Goal: Transaction & Acquisition: Purchase product/service

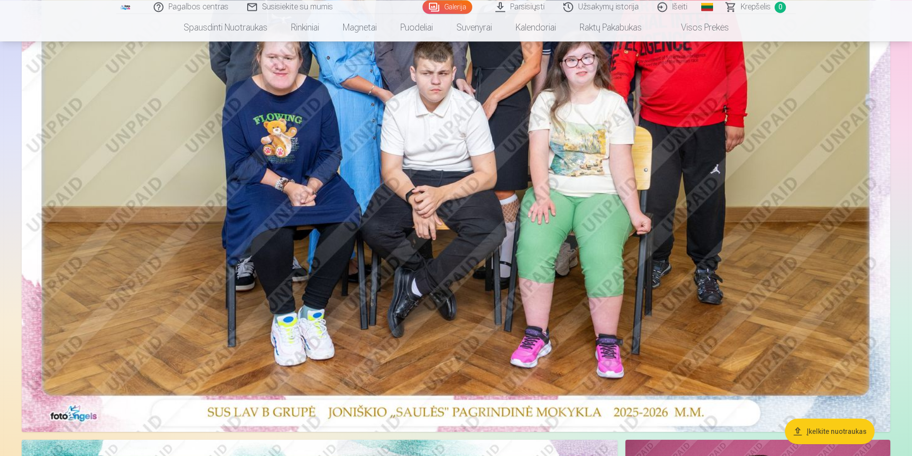
scroll to position [502, 0]
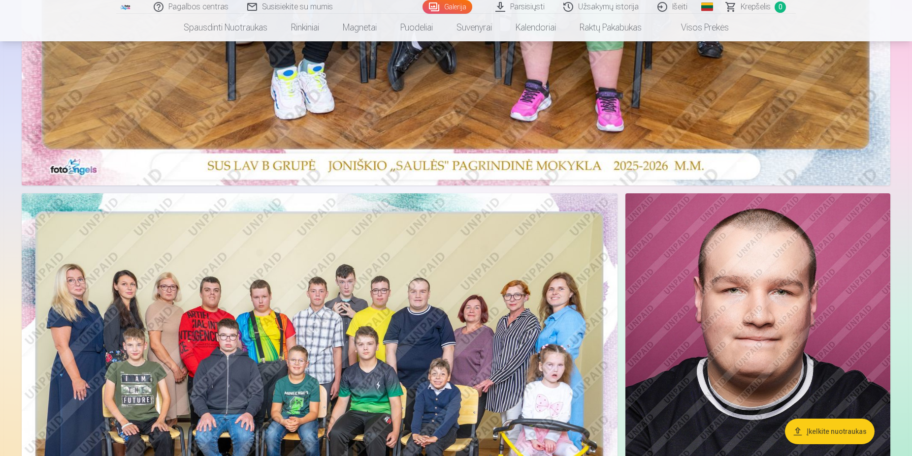
click at [352, 285] on img at bounding box center [320, 391] width 596 height 397
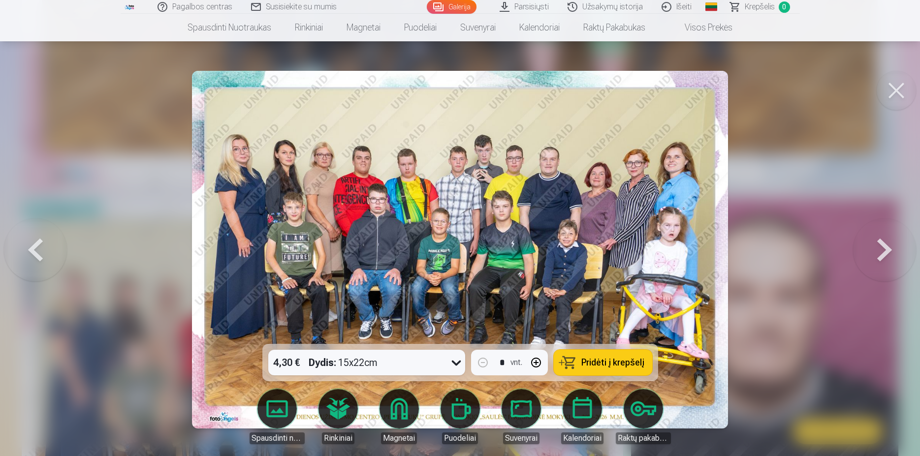
click at [880, 251] on button at bounding box center [884, 249] width 63 height 169
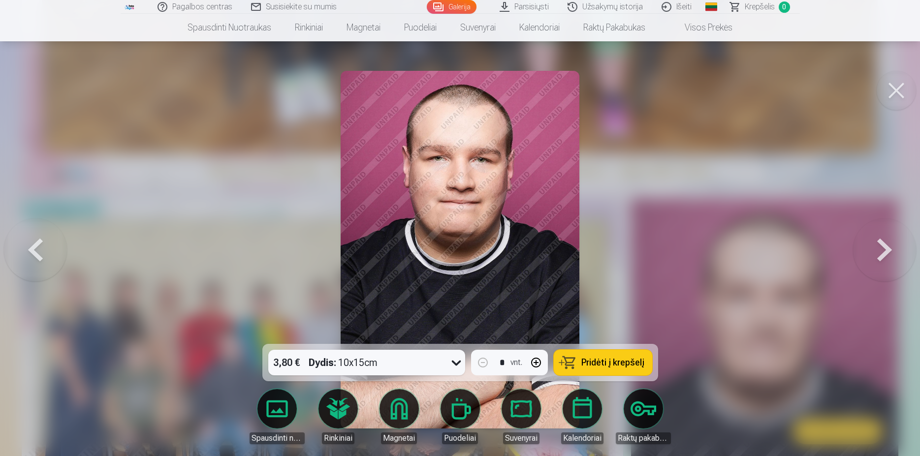
click at [32, 254] on button at bounding box center [35, 249] width 63 height 169
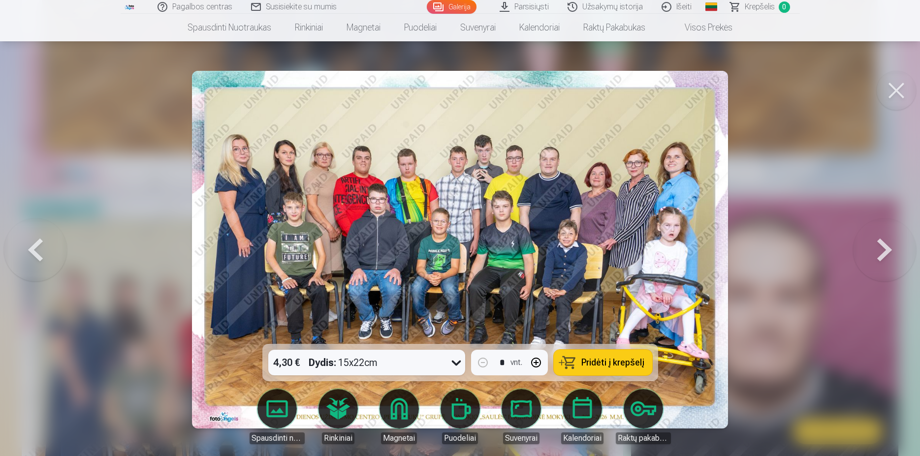
click at [32, 254] on button at bounding box center [35, 249] width 63 height 169
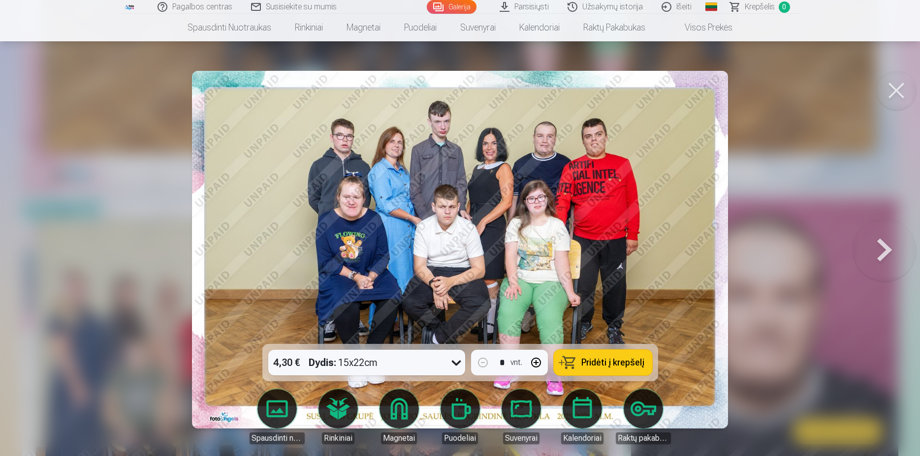
click at [626, 367] on span "Pridėti į krepšelį" at bounding box center [612, 362] width 63 height 9
click at [883, 259] on button at bounding box center [884, 249] width 63 height 169
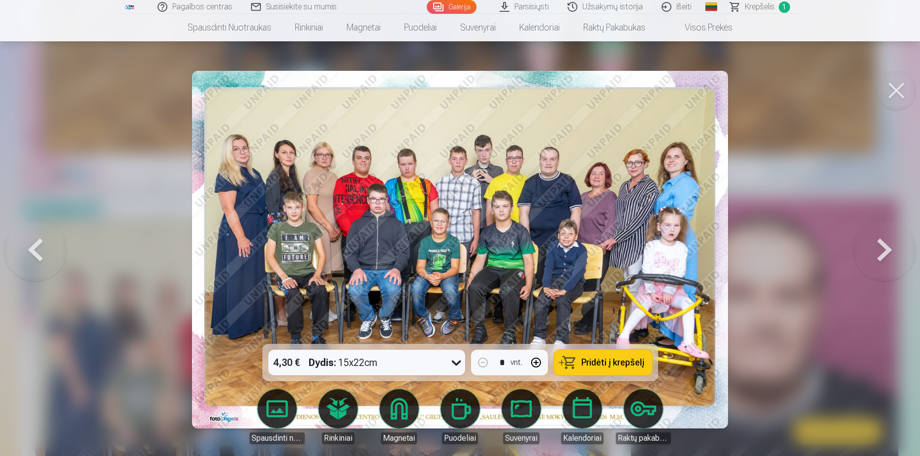
click at [883, 259] on button at bounding box center [884, 249] width 63 height 169
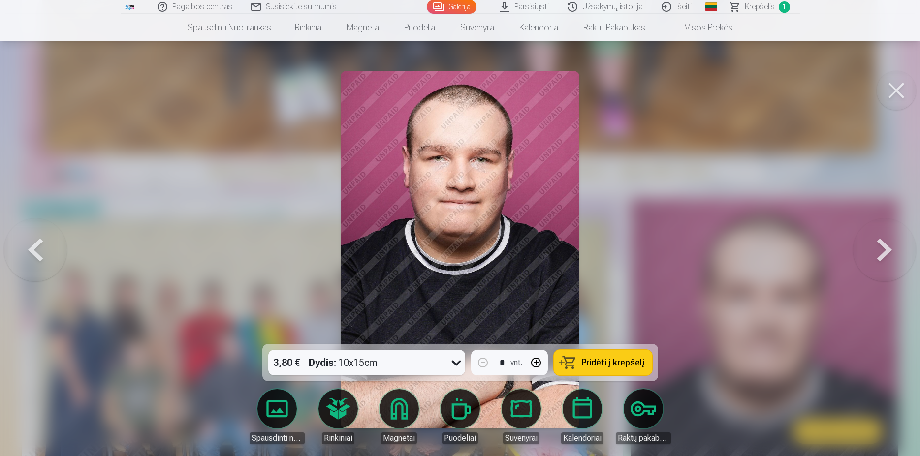
click at [883, 259] on button at bounding box center [884, 249] width 63 height 169
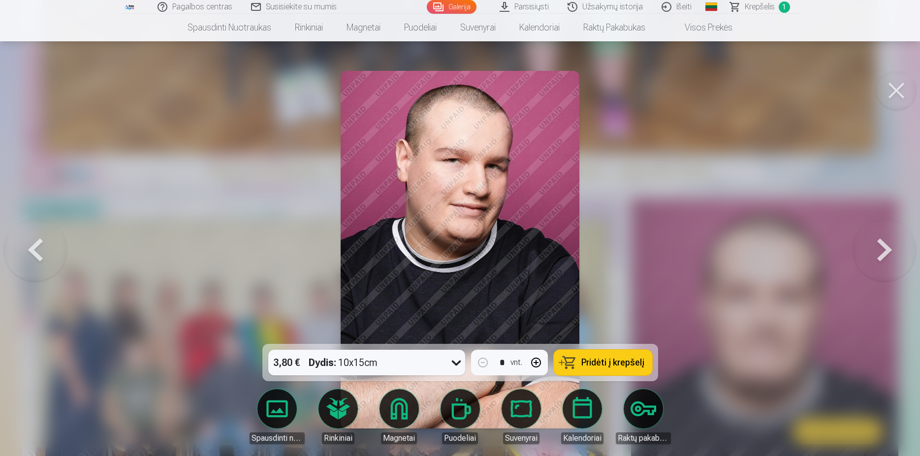
click at [883, 259] on button at bounding box center [884, 249] width 63 height 169
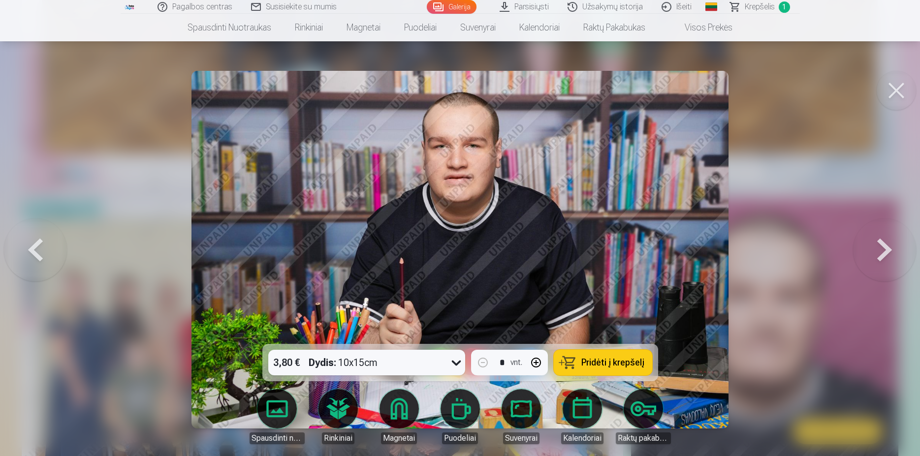
click at [883, 259] on button at bounding box center [884, 249] width 63 height 169
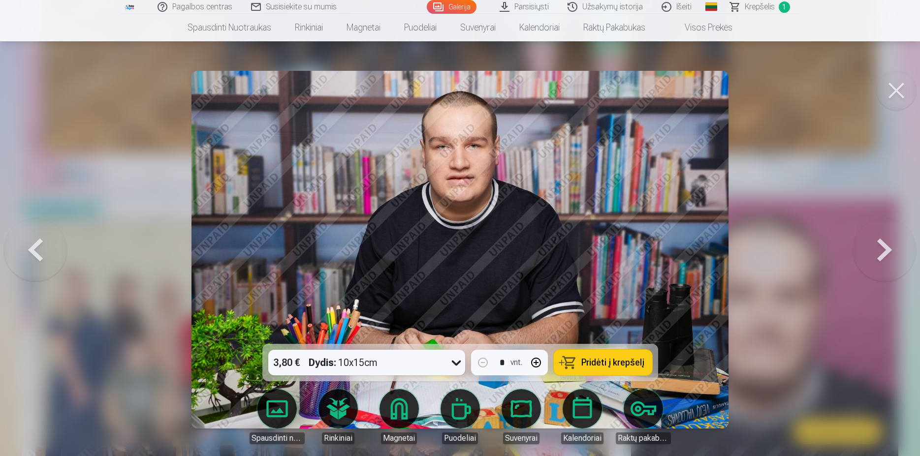
click at [630, 258] on img at bounding box center [460, 250] width 537 height 358
click at [885, 256] on button at bounding box center [884, 249] width 63 height 169
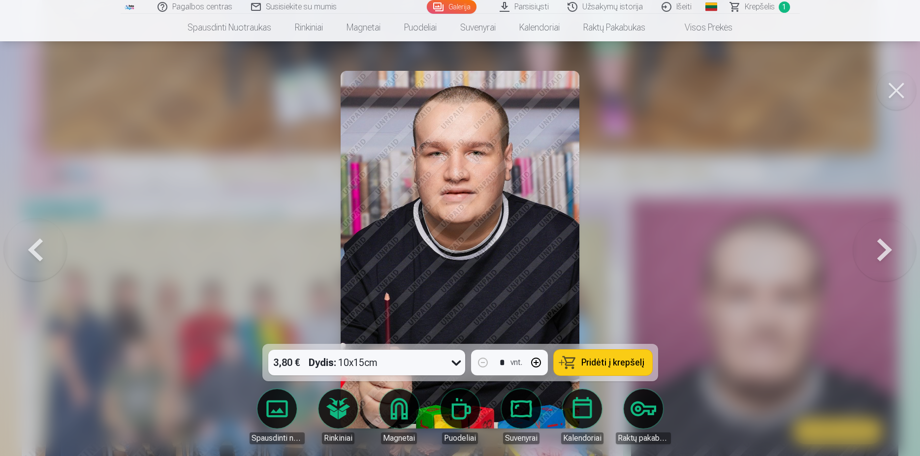
click at [885, 254] on button at bounding box center [884, 249] width 63 height 169
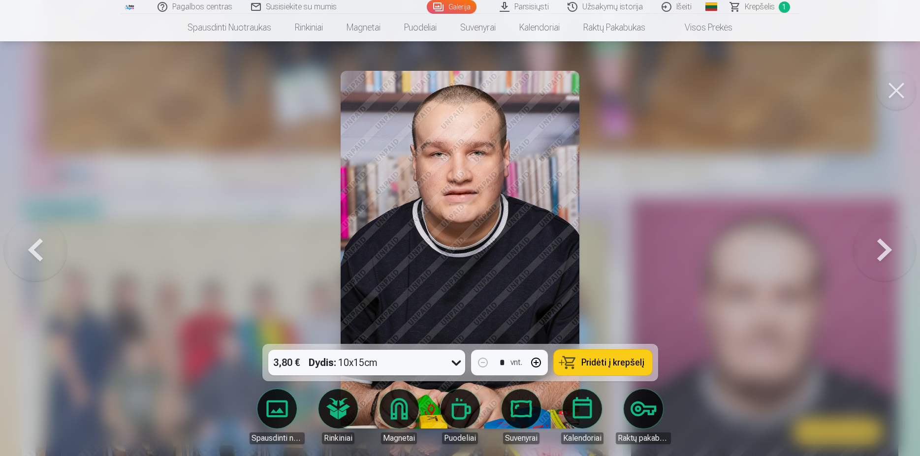
click at [886, 252] on button at bounding box center [884, 249] width 63 height 169
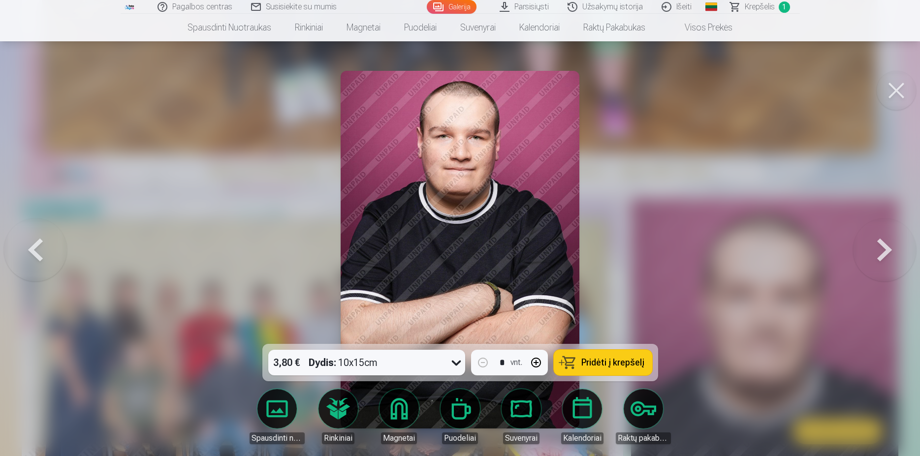
click at [886, 252] on button at bounding box center [884, 249] width 63 height 169
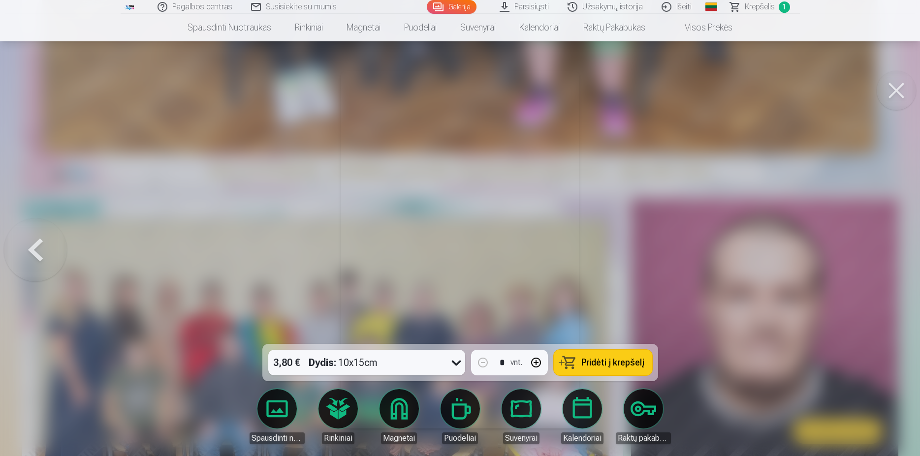
click at [886, 252] on div at bounding box center [460, 228] width 920 height 456
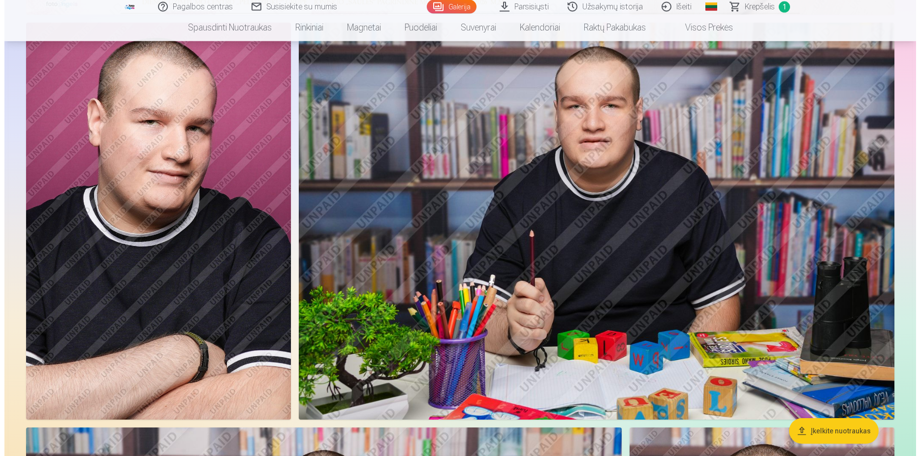
scroll to position [1105, 0]
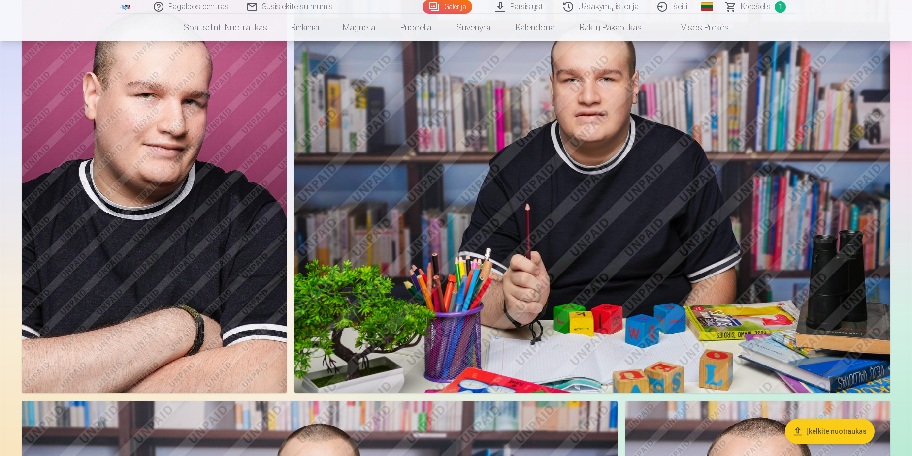
click at [178, 224] on img at bounding box center [154, 194] width 265 height 397
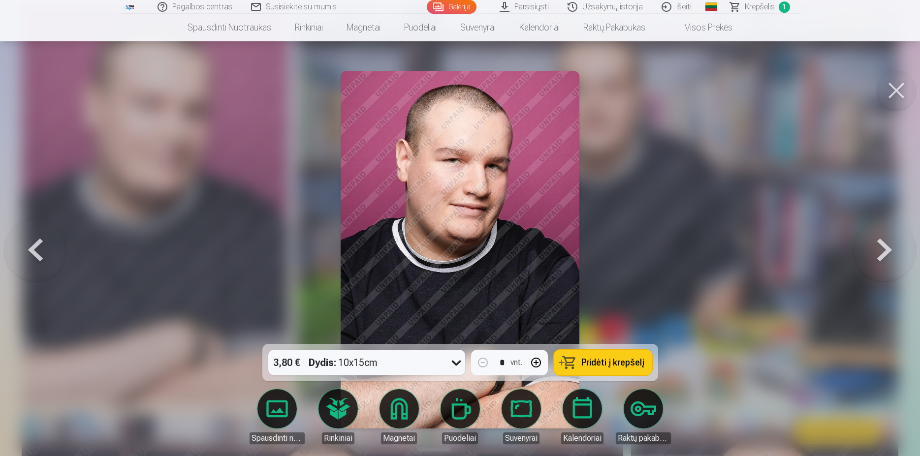
click at [632, 363] on span "Pridėti į krepšelį" at bounding box center [612, 362] width 63 height 9
drag, startPoint x: 898, startPoint y: 92, endPoint x: 879, endPoint y: 121, distance: 34.7
click at [898, 91] on button at bounding box center [896, 90] width 39 height 39
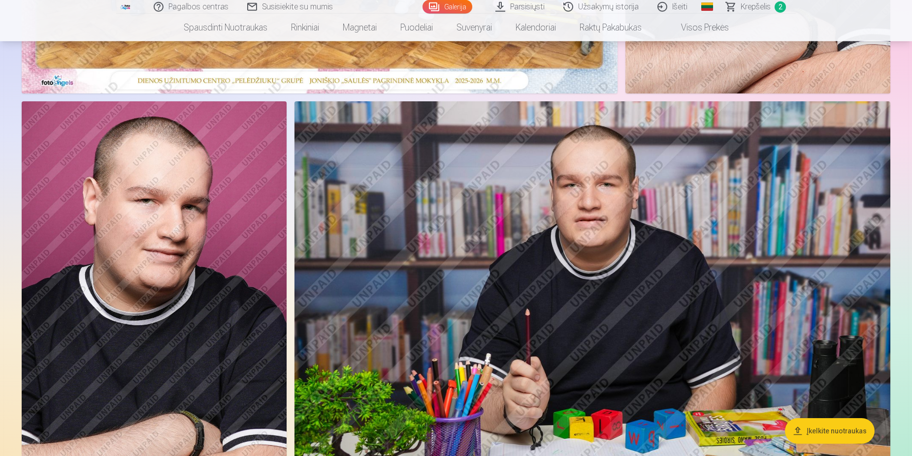
scroll to position [994, 0]
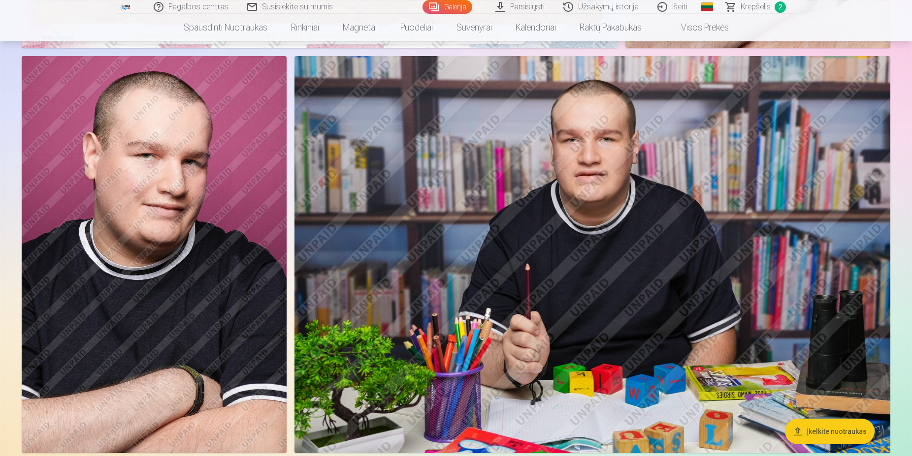
click at [610, 271] on img at bounding box center [592, 254] width 596 height 397
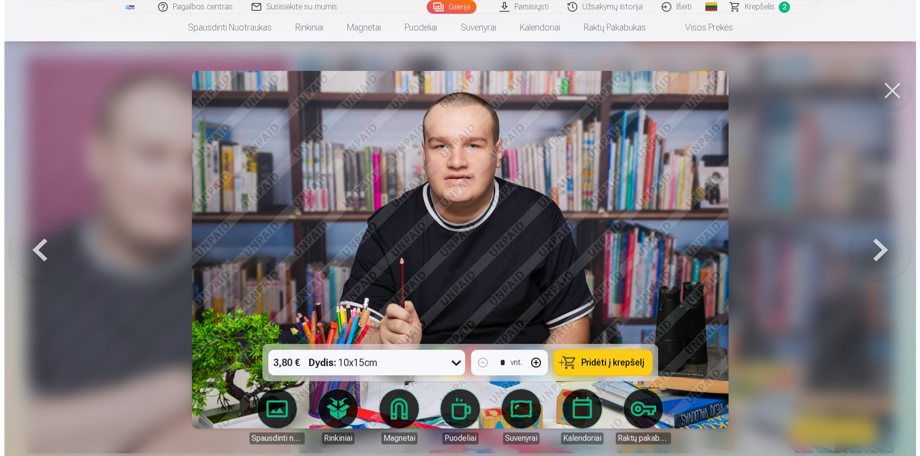
scroll to position [1051, 0]
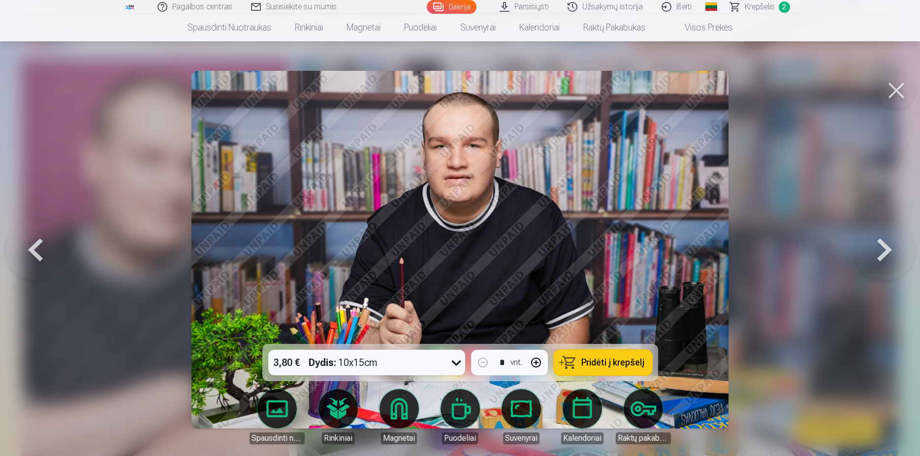
click at [612, 363] on span "Pridėti į krepšelį" at bounding box center [612, 362] width 63 height 9
click at [759, 7] on span "Krepšelis" at bounding box center [760, 7] width 30 height 12
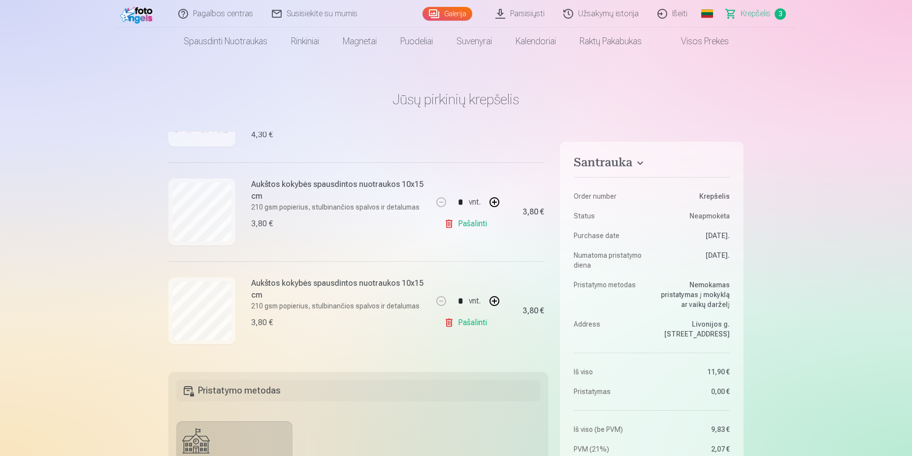
scroll to position [352, 0]
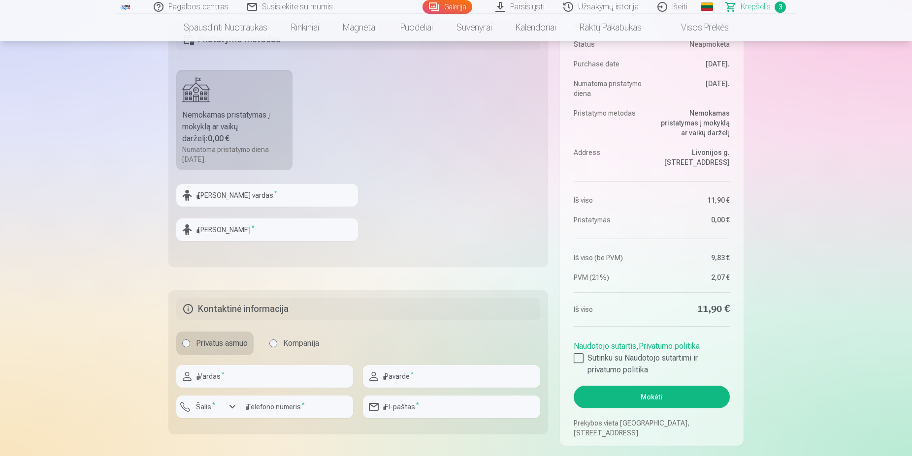
click at [246, 114] on div "Nemokamas pristatymas į mokyklą ar vaikų darželį : 0,00 €" at bounding box center [234, 126] width 104 height 35
click at [242, 195] on input "text" at bounding box center [267, 195] width 182 height 23
type input "*"
type input "*****"
click at [253, 227] on input "text" at bounding box center [267, 230] width 182 height 23
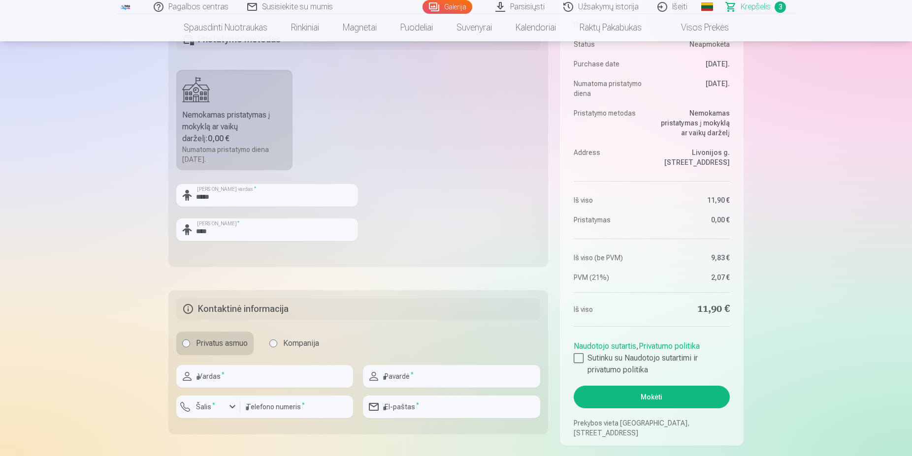
drag, startPoint x: 207, startPoint y: 238, endPoint x: 228, endPoint y: 252, distance: 25.4
click at [228, 252] on fieldset "Pristatymo metodas Nemokamas pristatymas į mokyklą ar vaikų darželį : 0,00 € Nu…" at bounding box center [358, 144] width 380 height 246
click at [234, 228] on input "****" at bounding box center [267, 230] width 182 height 23
type input "**********"
click at [253, 377] on input "text" at bounding box center [264, 376] width 177 height 23
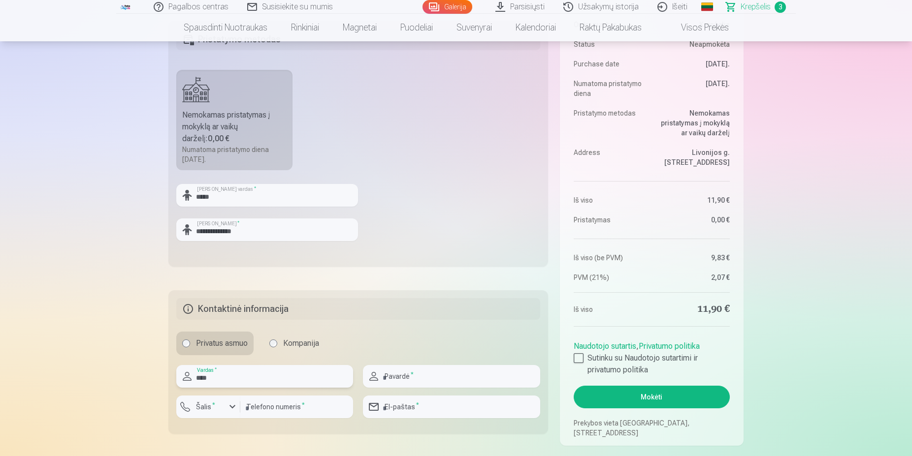
type input "****"
click at [430, 379] on input "text" at bounding box center [451, 376] width 177 height 23
type input "**********"
click at [231, 406] on div "button" at bounding box center [232, 407] width 12 height 12
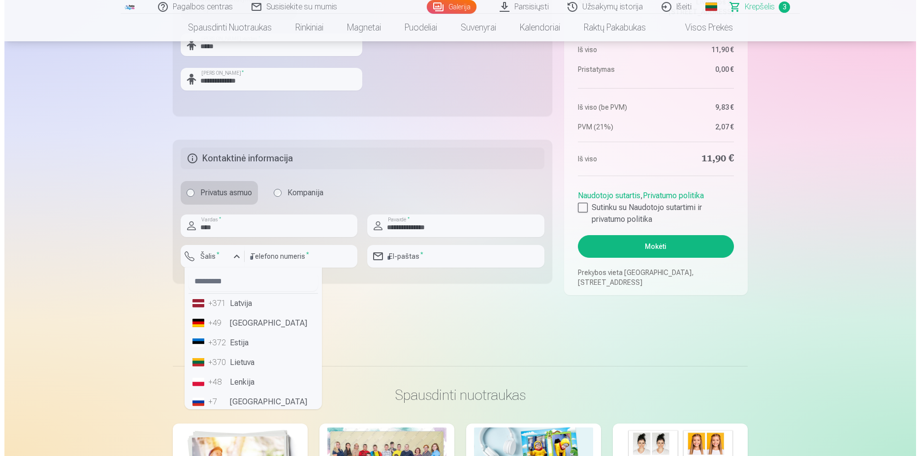
scroll to position [62, 0]
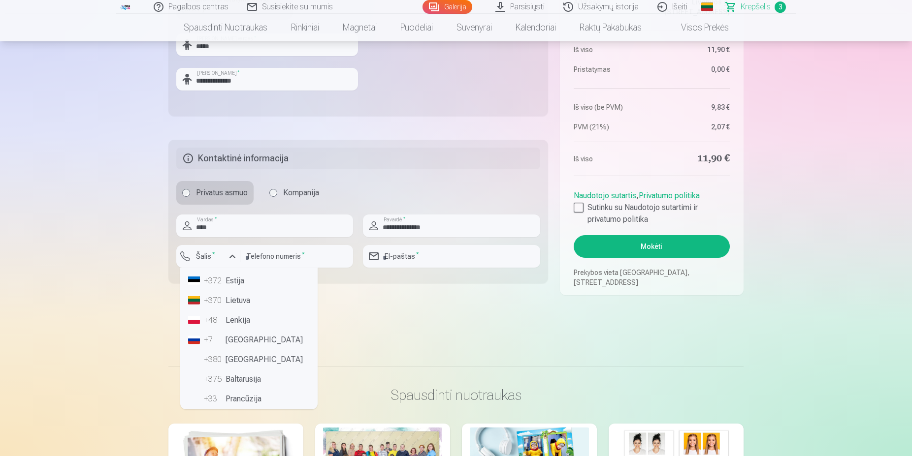
click at [241, 306] on li "+370 Lietuva" at bounding box center [248, 301] width 129 height 20
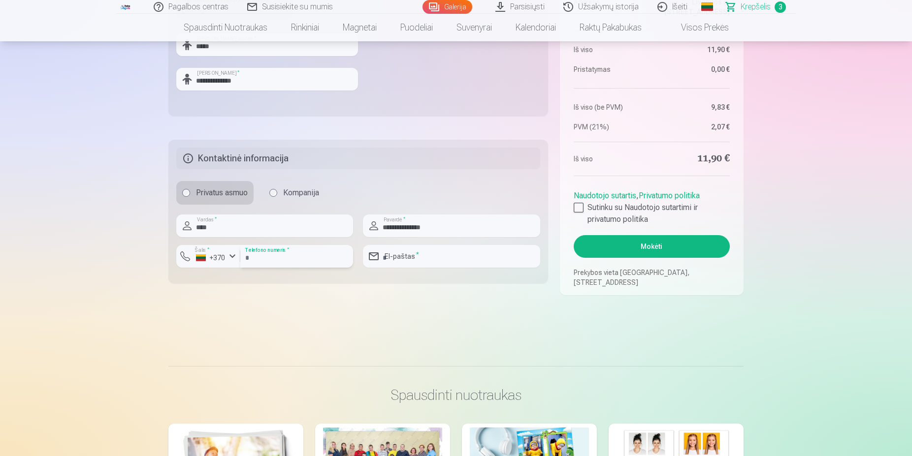
click at [273, 260] on input "number" at bounding box center [296, 256] width 113 height 23
type input "********"
click at [415, 256] on input "email" at bounding box center [451, 256] width 177 height 23
type input "**********"
click at [580, 207] on div at bounding box center [579, 208] width 10 height 10
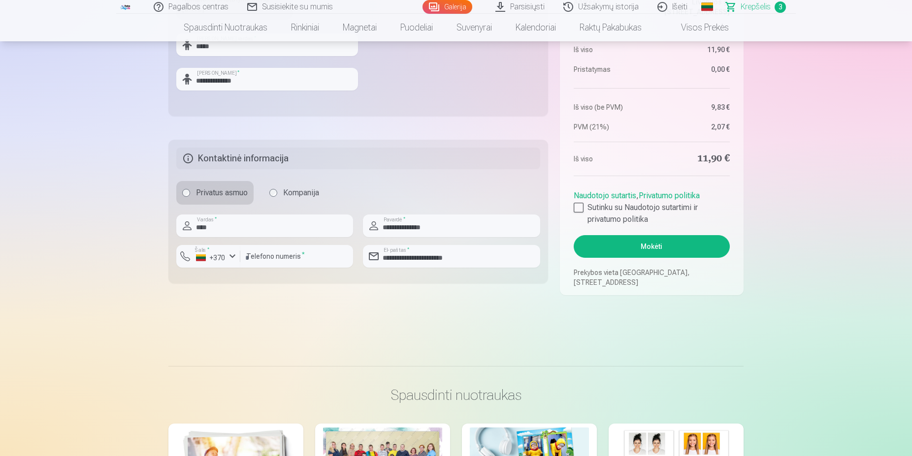
click at [659, 244] on button "Mokėti" at bounding box center [652, 246] width 156 height 23
